Goal: Contribute content: Add original content to the website for others to see

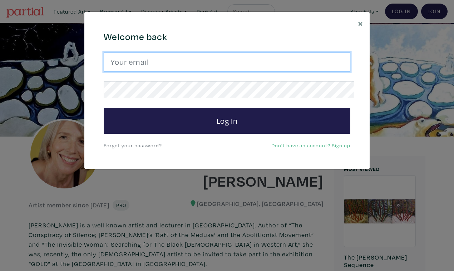
click at [247, 57] on input "email" at bounding box center [227, 61] width 247 height 19
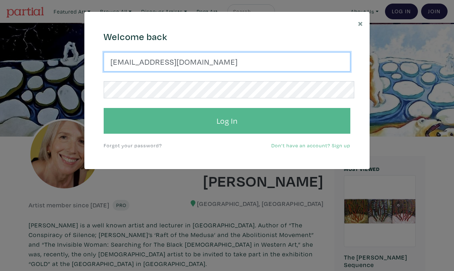
type input "suzannetevlin1@gmail.com"
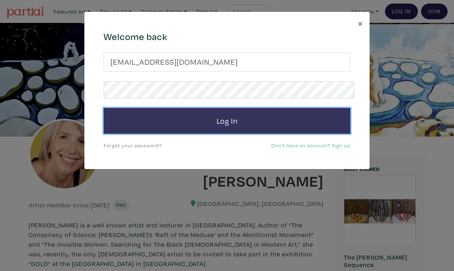
click at [233, 109] on button "Log In" at bounding box center [227, 121] width 247 height 26
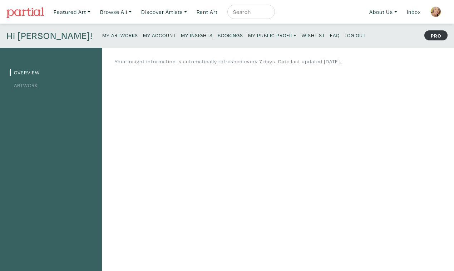
click at [102, 32] on small "My Artworks" at bounding box center [120, 35] width 36 height 7
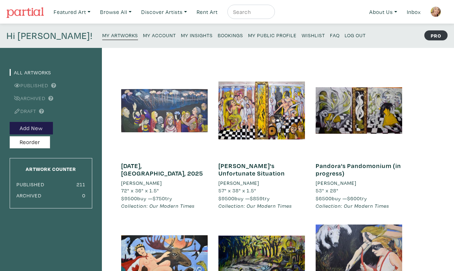
click at [184, 114] on div at bounding box center [164, 110] width 86 height 86
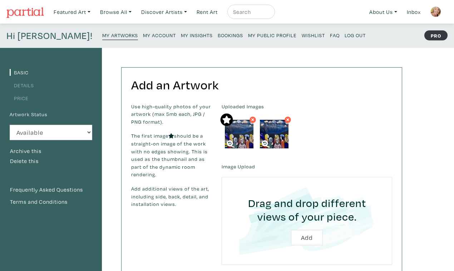
click at [229, 163] on label "Image Upload" at bounding box center [239, 167] width 34 height 8
click at [230, 163] on label "Image Upload" at bounding box center [239, 167] width 34 height 8
click at [239, 103] on label "Uploaded Images" at bounding box center [307, 107] width 170 height 8
click at [235, 163] on label "Image Upload" at bounding box center [239, 167] width 34 height 8
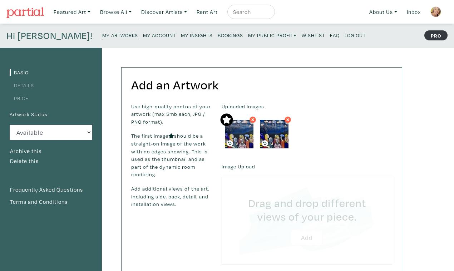
type input "C:\fakepath\DSC_0163 2.JPG"
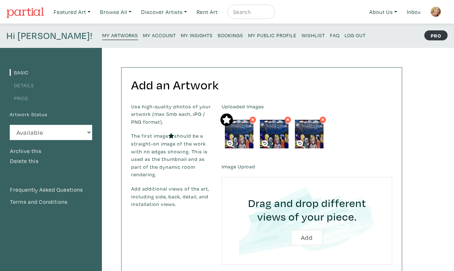
click at [236, 163] on label "Image Upload" at bounding box center [239, 167] width 34 height 8
click at [246, 103] on label "Uploaded Images" at bounding box center [307, 107] width 170 height 8
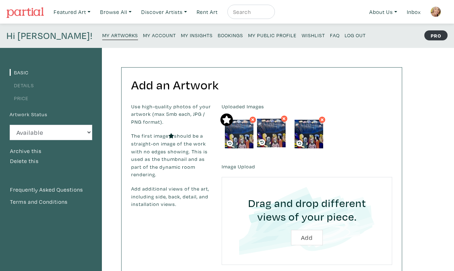
drag, startPoint x: 307, startPoint y: 120, endPoint x: 269, endPoint y: 120, distance: 37.9
click at [269, 120] on img at bounding box center [271, 133] width 29 height 29
click at [271, 121] on img at bounding box center [274, 134] width 29 height 29
click at [248, 32] on small "My Public Profile" at bounding box center [272, 35] width 49 height 7
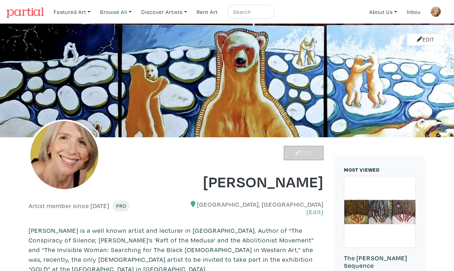
click at [309, 149] on link "Edit" at bounding box center [304, 153] width 38 height 13
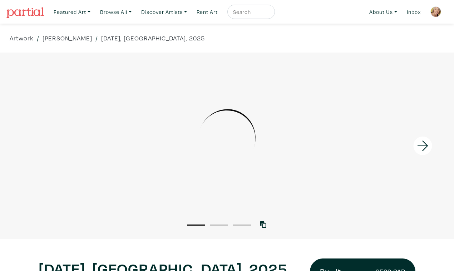
click at [426, 139] on icon at bounding box center [423, 145] width 24 height 19
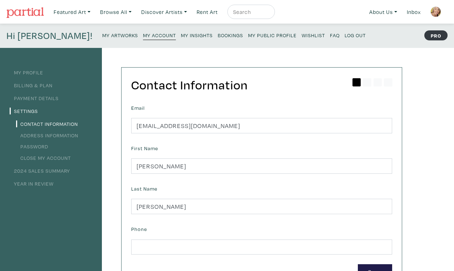
click at [102, 32] on small "My Artworks" at bounding box center [120, 35] width 36 height 7
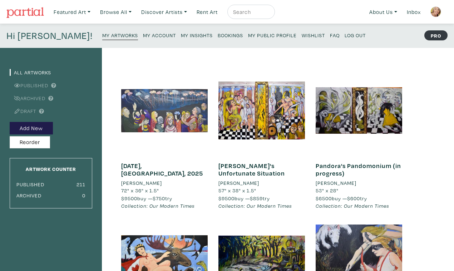
click at [173, 133] on div at bounding box center [164, 110] width 86 height 86
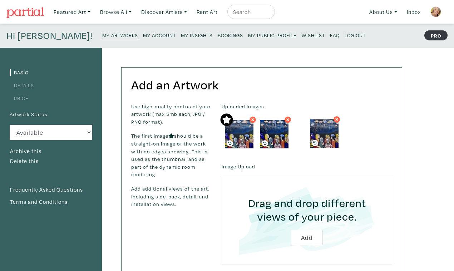
drag, startPoint x: 272, startPoint y: 124, endPoint x: 322, endPoint y: 125, distance: 50.4
click at [322, 125] on img at bounding box center [324, 133] width 29 height 29
click at [102, 32] on small "My Artworks" at bounding box center [120, 35] width 36 height 7
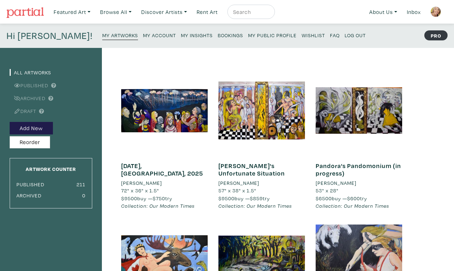
click at [248, 32] on small "My Public Profile" at bounding box center [272, 35] width 49 height 7
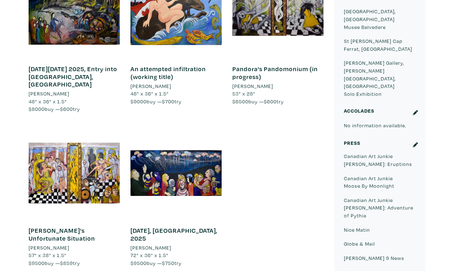
scroll to position [482, 0]
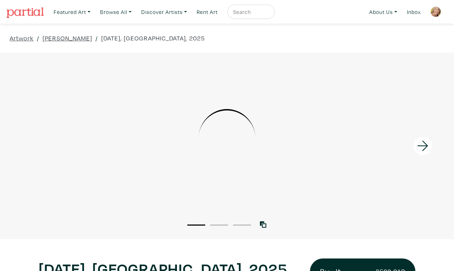
click at [424, 140] on icon at bounding box center [423, 145] width 24 height 19
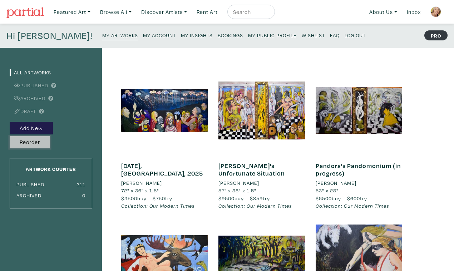
click at [37, 136] on button "Reorder" at bounding box center [30, 142] width 40 height 13
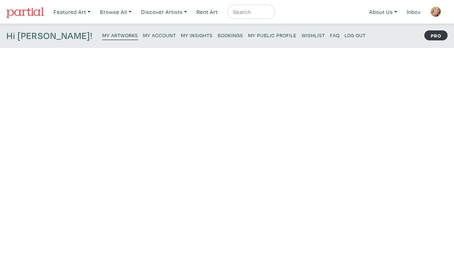
click at [102, 32] on small "My Artworks" at bounding box center [120, 35] width 36 height 7
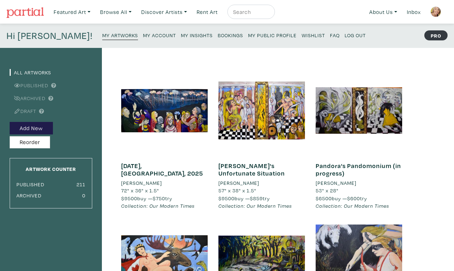
click at [152, 162] on link "[DATE], [GEOGRAPHIC_DATA], 2025" at bounding box center [162, 170] width 82 height 16
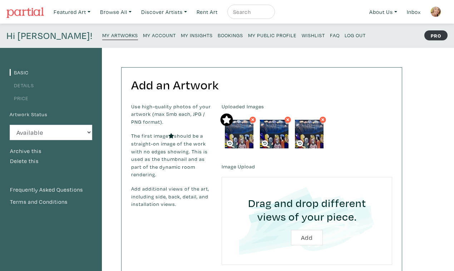
click at [234, 123] on img at bounding box center [239, 134] width 29 height 29
click at [250, 116] on icon at bounding box center [252, 119] width 4 height 6
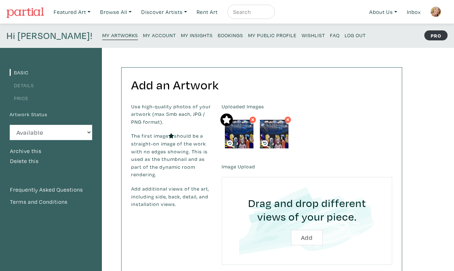
click at [240, 120] on img at bounding box center [239, 134] width 29 height 29
click at [248, 32] on small "My Public Profile" at bounding box center [272, 35] width 49 height 7
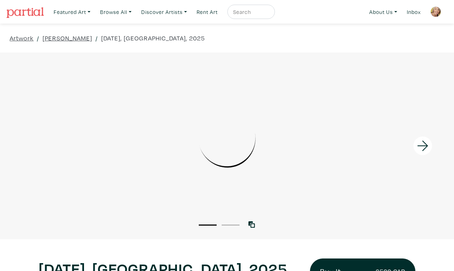
click at [429, 139] on icon at bounding box center [423, 145] width 24 height 19
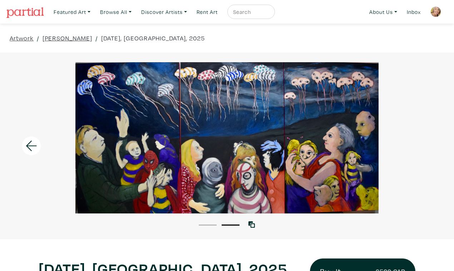
click at [416, 98] on div at bounding box center [227, 137] width 454 height 151
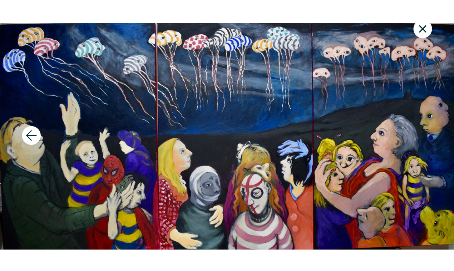
scroll to position [24, 0]
click at [426, 26] on icon at bounding box center [423, 29] width 8 height 8
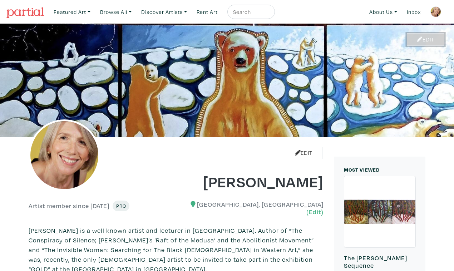
click at [427, 33] on link "Edit" at bounding box center [426, 39] width 38 height 13
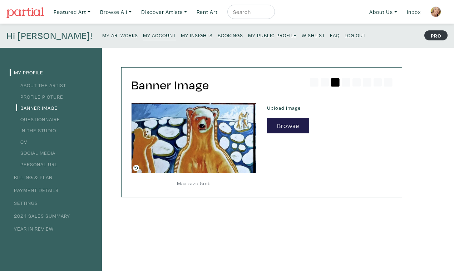
click at [102, 32] on small "My Artworks" at bounding box center [120, 35] width 36 height 7
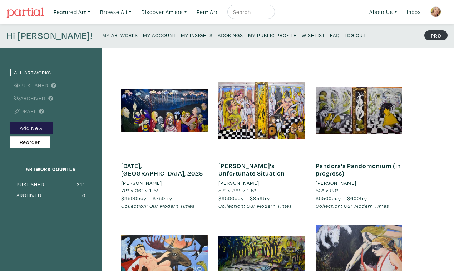
click at [40, 82] on link "Published" at bounding box center [29, 85] width 39 height 7
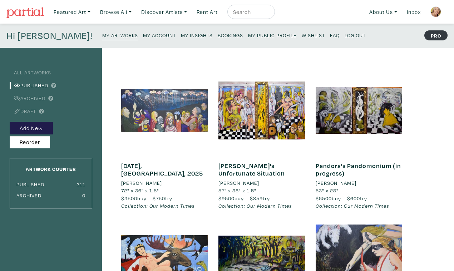
click at [159, 111] on div at bounding box center [164, 110] width 86 height 86
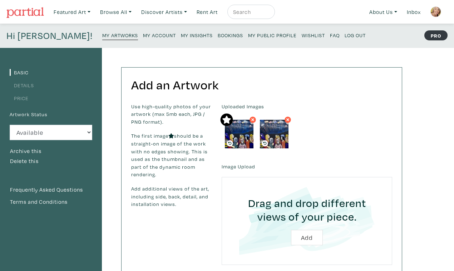
click at [240, 120] on img at bounding box center [239, 134] width 29 height 29
click at [250, 116] on icon at bounding box center [252, 119] width 4 height 6
click at [23, 82] on link "Details" at bounding box center [22, 85] width 24 height 7
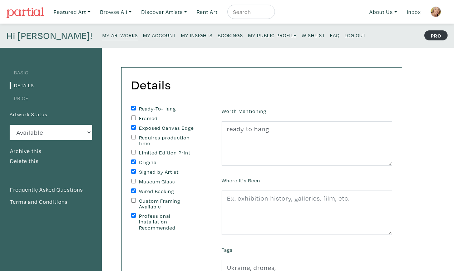
click at [23, 69] on link "Basic" at bounding box center [19, 72] width 19 height 7
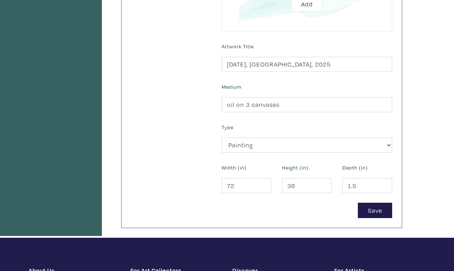
scroll to position [235, 0]
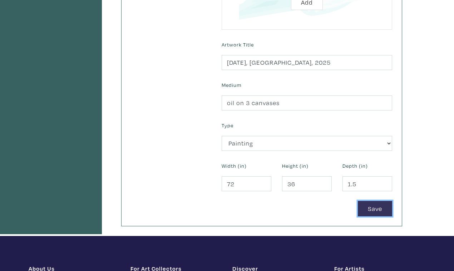
click at [378, 201] on button "Save" at bounding box center [375, 208] width 34 height 15
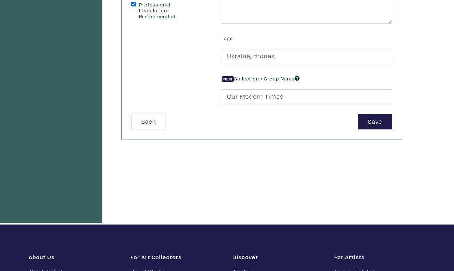
scroll to position [251, 0]
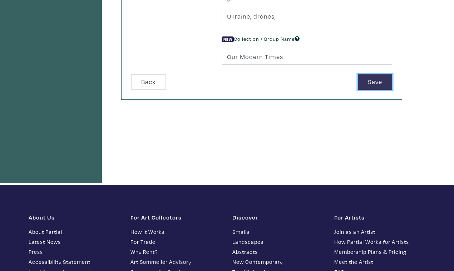
click at [379, 74] on button "Save" at bounding box center [375, 81] width 34 height 15
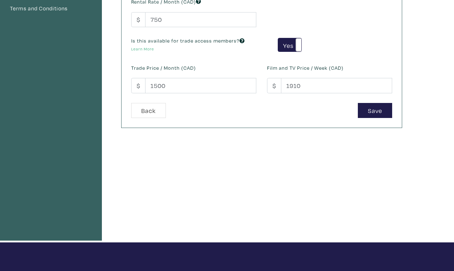
scroll to position [195, 0]
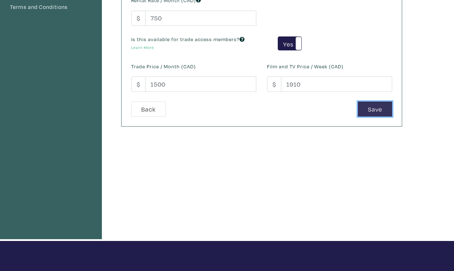
click at [377, 101] on button "Save" at bounding box center [375, 108] width 34 height 15
